Goal: Information Seeking & Learning: Learn about a topic

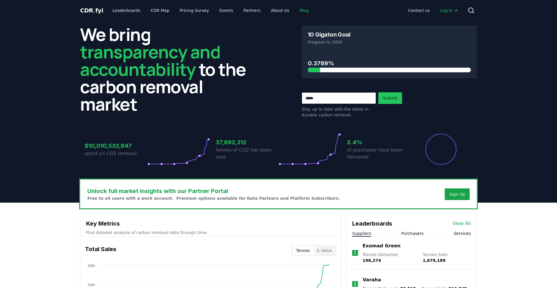
click at [295, 10] on link "Blog" at bounding box center [304, 10] width 18 height 10
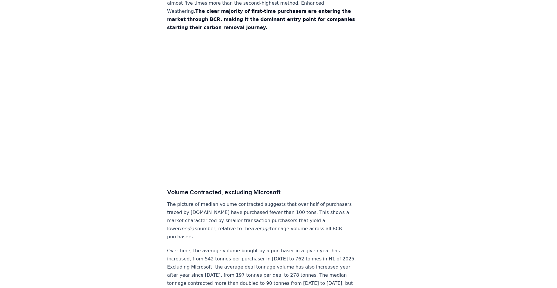
scroll to position [3039, 0]
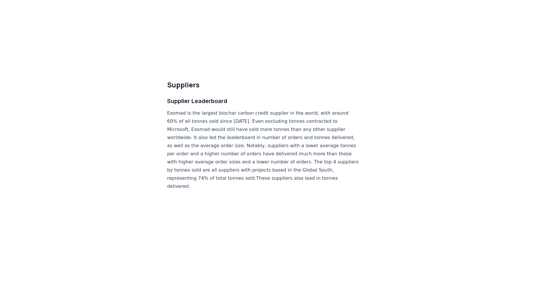
drag, startPoint x: 263, startPoint y: 55, endPoint x: 162, endPoint y: 44, distance: 101.6
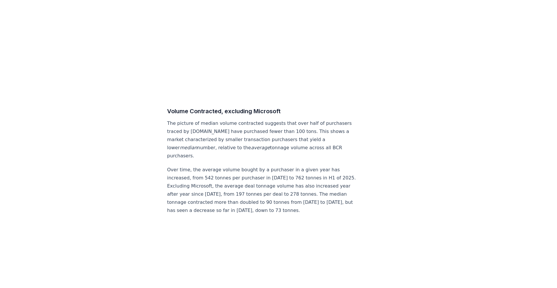
scroll to position [3130, 0]
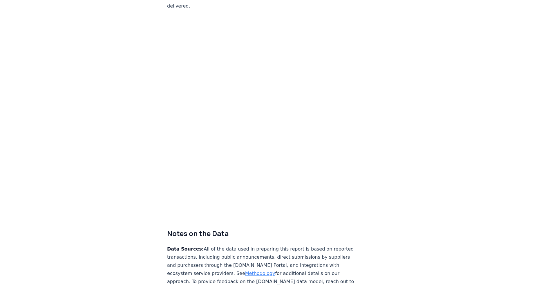
scroll to position [3557, 0]
